Goal: Task Accomplishment & Management: Manage account settings

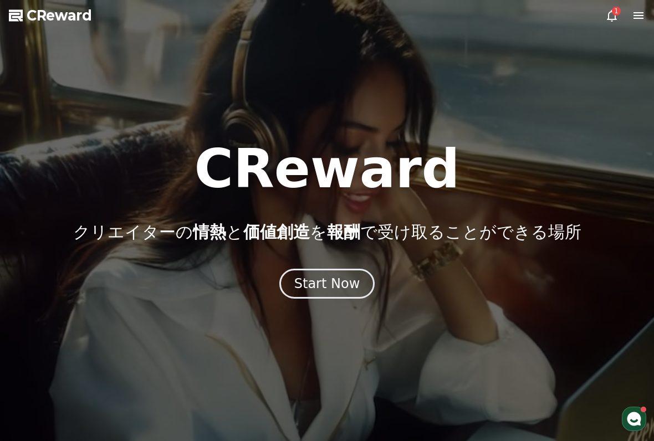
click at [638, 17] on icon at bounding box center [638, 15] width 13 height 13
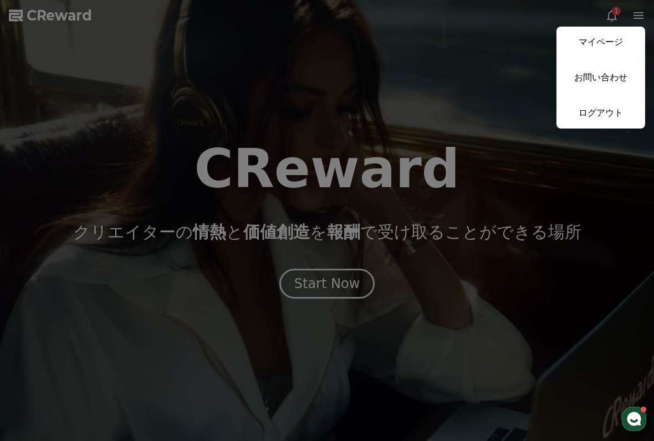
click at [596, 41] on link "マイページ" at bounding box center [600, 42] width 89 height 31
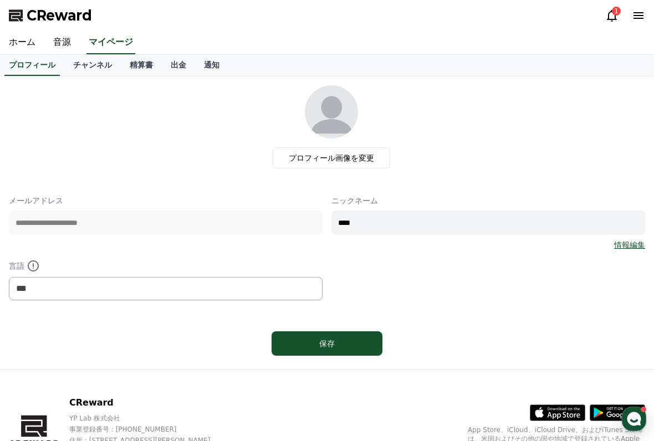
click at [131, 68] on link "精算書" at bounding box center [141, 65] width 41 height 21
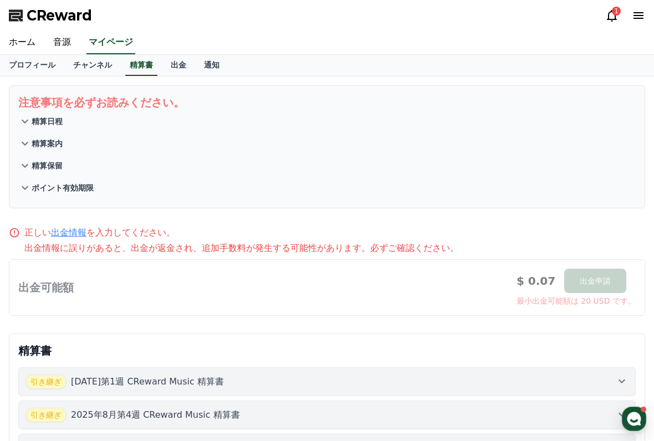
click at [93, 71] on link "チャンネル" at bounding box center [92, 65] width 57 height 21
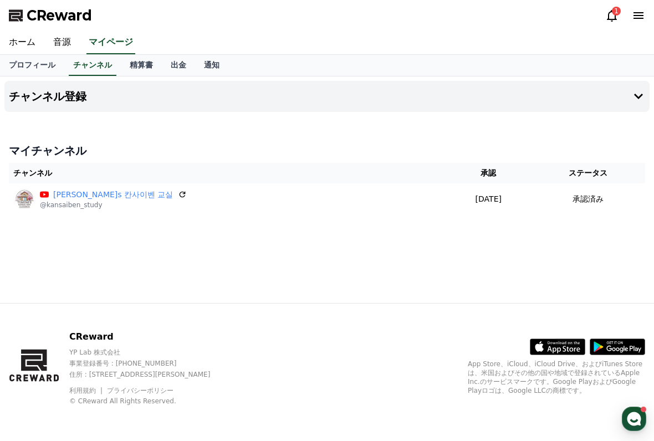
click at [168, 68] on link "出金" at bounding box center [178, 65] width 33 height 21
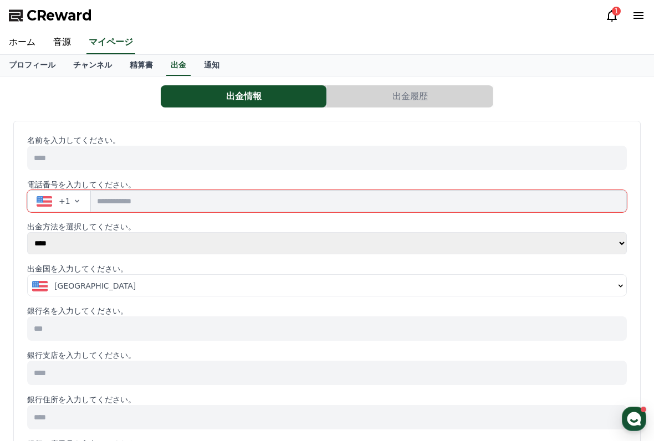
click at [204, 63] on link "通知" at bounding box center [211, 65] width 33 height 21
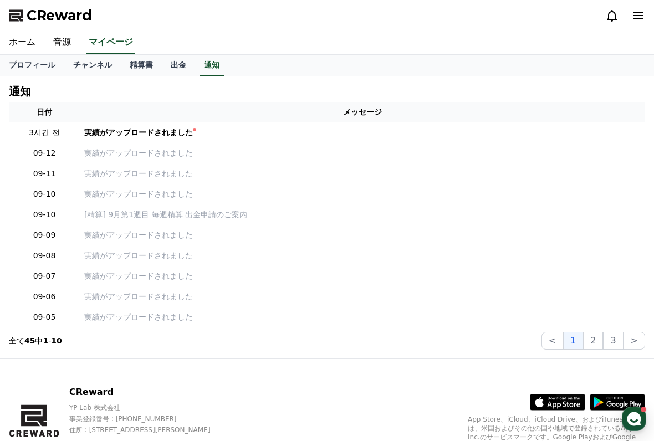
click at [29, 65] on link "プロフィール" at bounding box center [32, 65] width 64 height 21
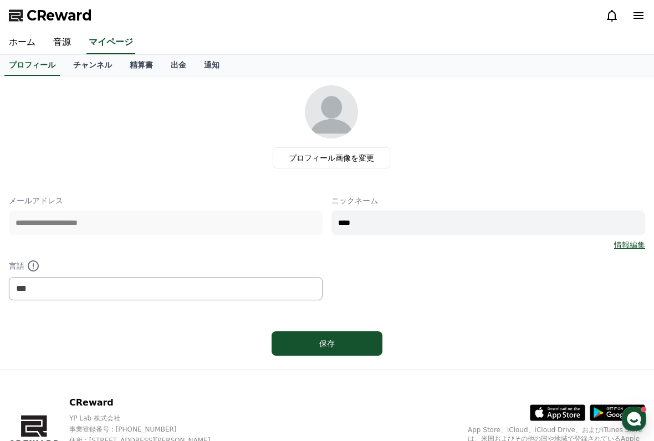
click at [142, 65] on link "精算書" at bounding box center [141, 65] width 41 height 21
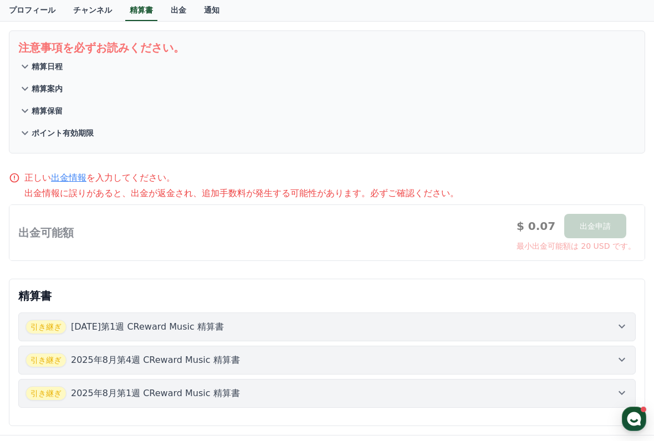
scroll to position [187, 0]
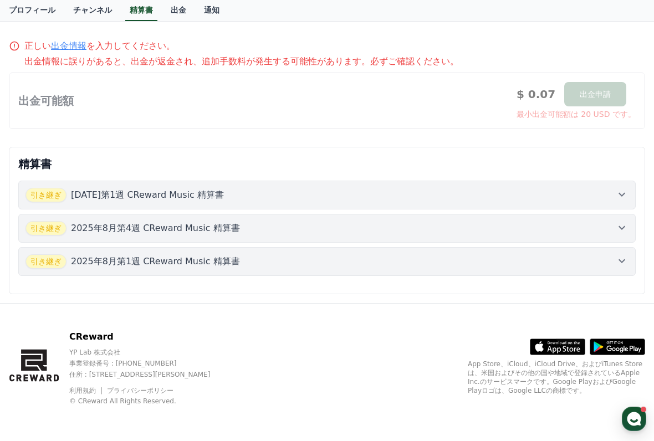
click at [237, 196] on div "引き継ぎ [DATE]第1週 CReward Music 精算書" at bounding box center [326, 195] width 603 height 14
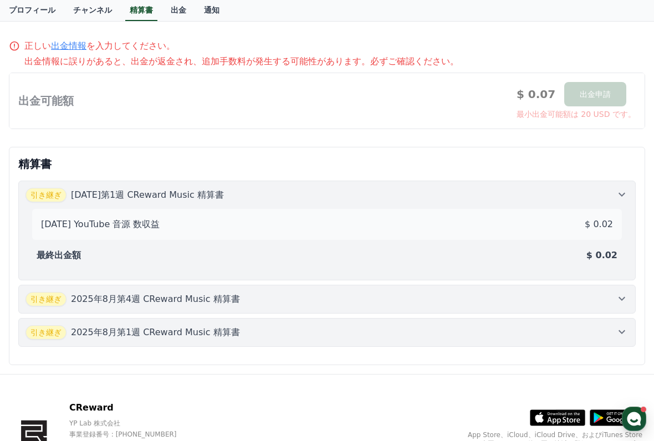
click at [226, 194] on div "引き継ぎ [DATE]第1週 CReward Music 精算書" at bounding box center [326, 195] width 603 height 14
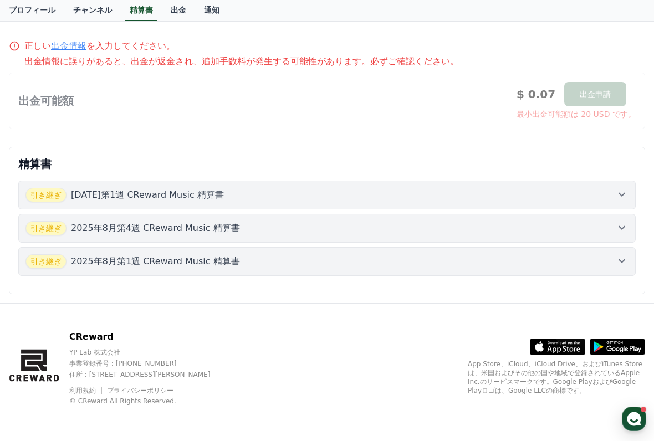
click at [195, 228] on p "2025年8月第4週 CReward Music 精算書" at bounding box center [155, 228] width 169 height 13
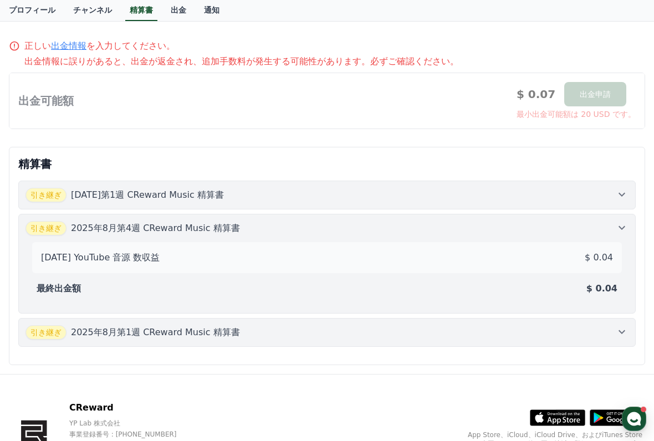
click at [200, 221] on button "引き継ぎ [DATE]第4週 CReward Music 精算書 [DATE] YouTube 音源 数収益 $ 0.04 最終出金額 $ 0.04" at bounding box center [326, 264] width 617 height 100
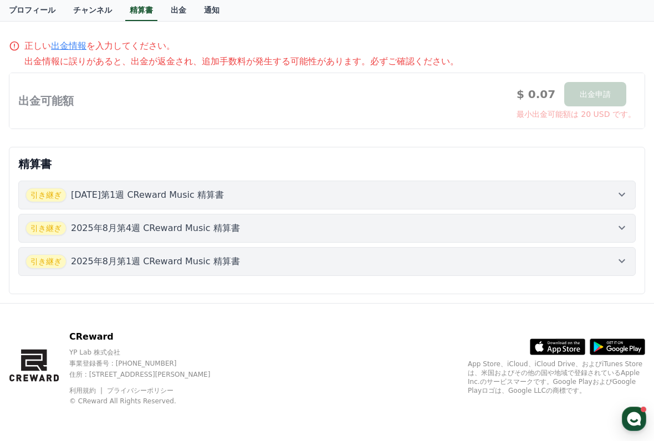
click at [180, 258] on p "2025年8月第1週 CReward Music 精算書" at bounding box center [155, 261] width 169 height 13
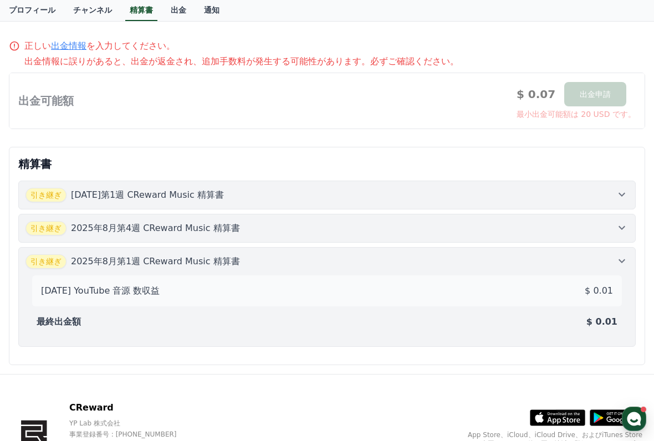
click at [177, 260] on p "2025年8月第1週 CReward Music 精算書" at bounding box center [155, 261] width 169 height 13
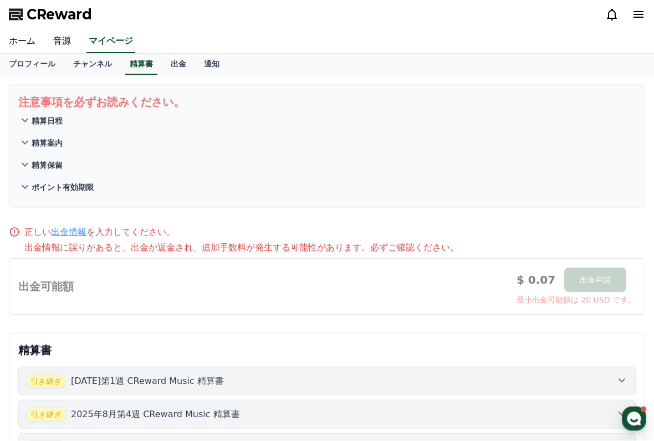
scroll to position [0, 0]
click at [167, 68] on link "出金" at bounding box center [178, 65] width 33 height 21
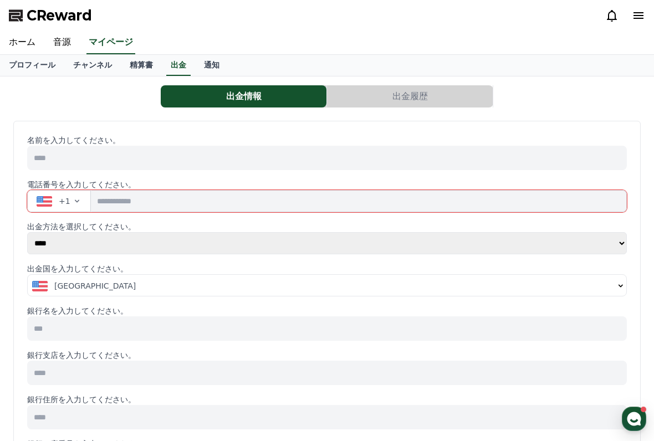
click at [131, 68] on link "精算書" at bounding box center [141, 65] width 41 height 21
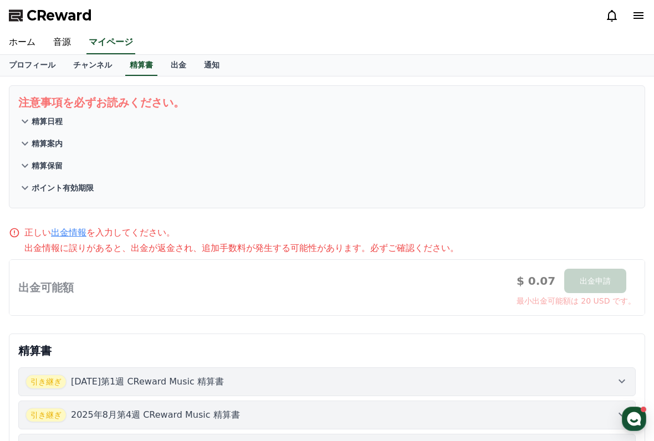
click at [125, 129] on button "精算日程" at bounding box center [326, 121] width 617 height 22
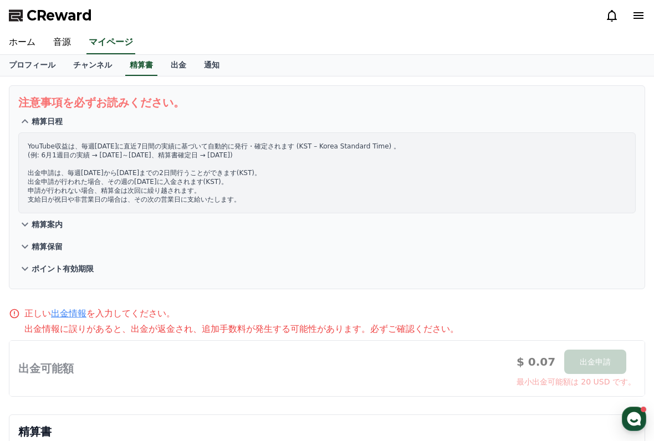
click at [136, 125] on button "精算日程" at bounding box center [326, 121] width 617 height 22
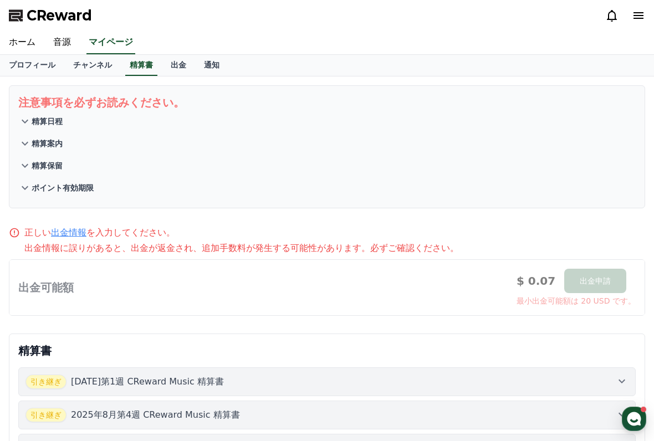
click at [200, 65] on link "通知" at bounding box center [211, 65] width 33 height 21
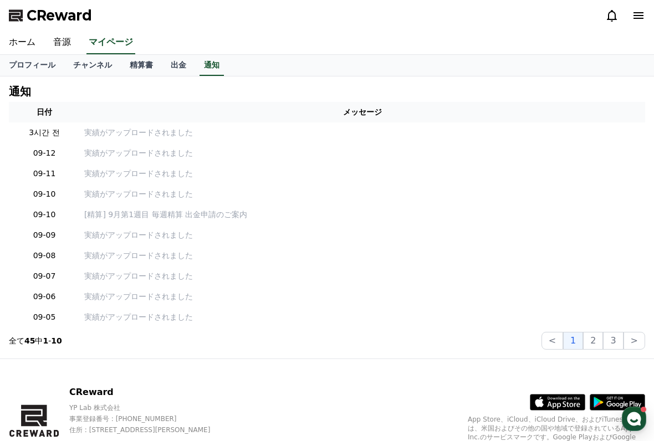
click at [180, 138] on p "実績がアップロードされました" at bounding box center [362, 133] width 556 height 12
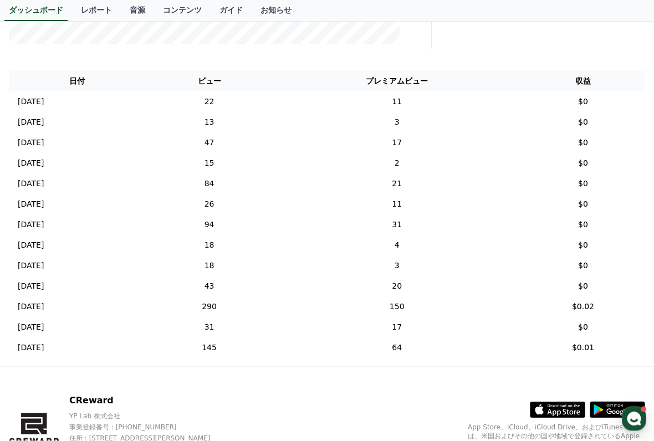
scroll to position [416, 0]
